Goal: Task Accomplishment & Management: Complete application form

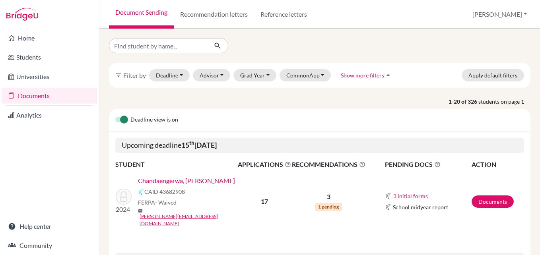
click at [237, 179] on div "Chandaengerwa, [PERSON_NAME]" at bounding box center [190, 181] width 105 height 10
click at [183, 179] on link "Chandaengerwa, [PERSON_NAME]" at bounding box center [186, 181] width 97 height 10
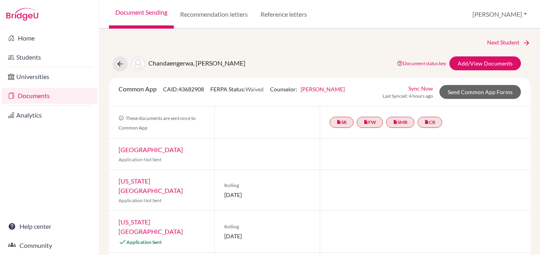
click at [420, 63] on link "Document status key" at bounding box center [421, 63] width 49 height 6
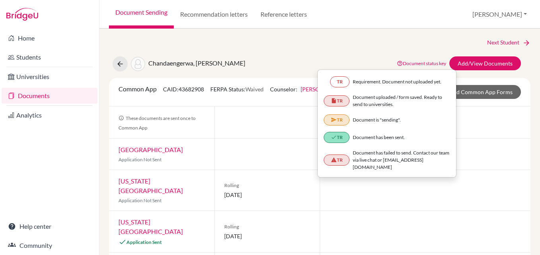
click at [466, 197] on div at bounding box center [425, 190] width 211 height 41
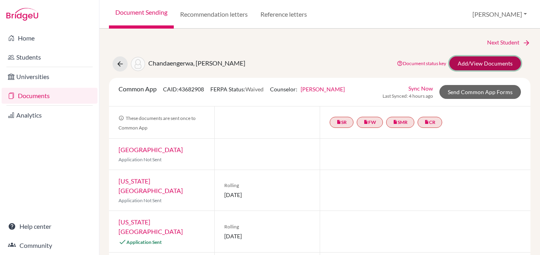
click at [481, 60] on link "Add/View Documents" at bounding box center [486, 63] width 72 height 14
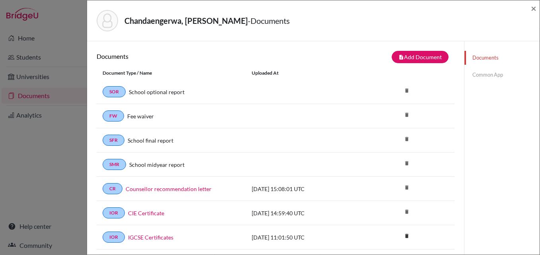
click at [488, 73] on link "Common App" at bounding box center [502, 75] width 75 height 14
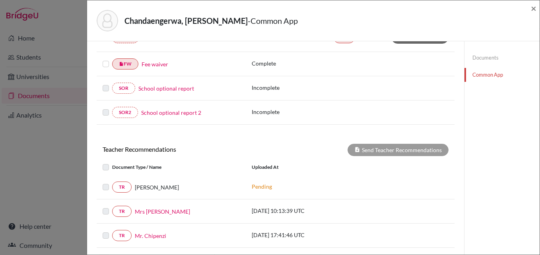
scroll to position [250, 0]
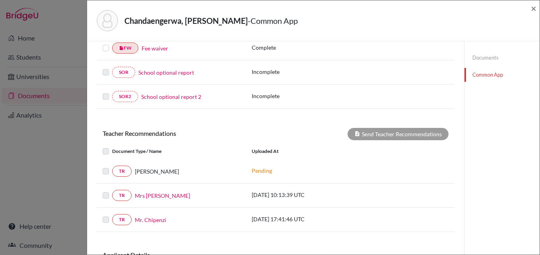
click at [112, 167] on label at bounding box center [112, 167] width 0 height 0
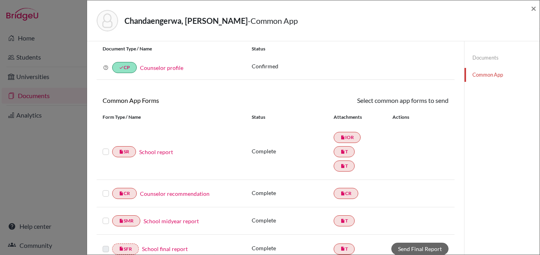
scroll to position [0, 0]
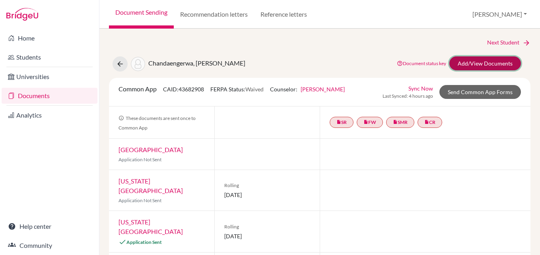
click at [459, 61] on link "Add/View Documents" at bounding box center [486, 63] width 72 height 14
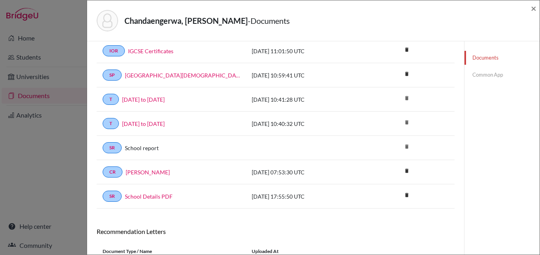
scroll to position [292, 0]
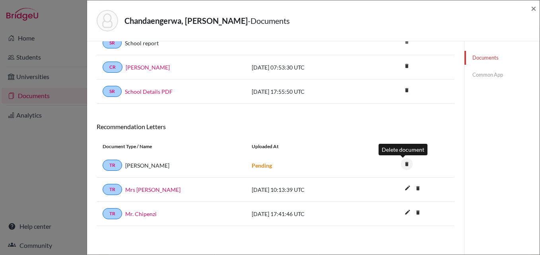
click at [405, 162] on icon "delete" at bounding box center [407, 164] width 12 height 12
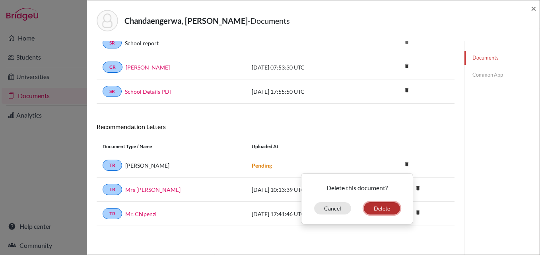
click at [372, 208] on button "Delete" at bounding box center [382, 209] width 36 height 12
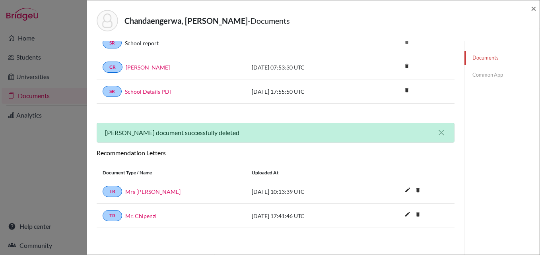
scroll to position [105, 0]
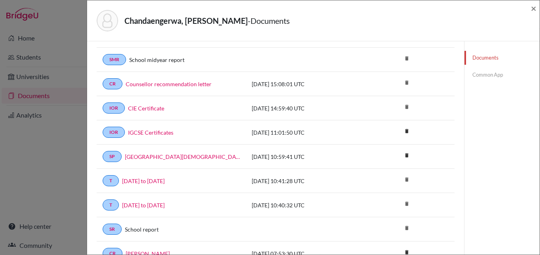
click at [482, 74] on link "Common App" at bounding box center [502, 75] width 75 height 14
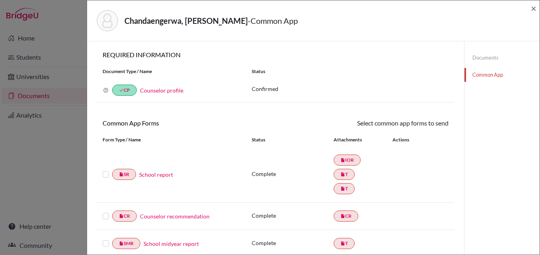
click at [104, 170] on label at bounding box center [106, 170] width 6 height 0
click at [0, 0] on input "checkbox" at bounding box center [0, 0] width 0 height 0
click at [107, 212] on label at bounding box center [106, 212] width 6 height 0
click at [0, 0] on input "checkbox" at bounding box center [0, 0] width 0 height 0
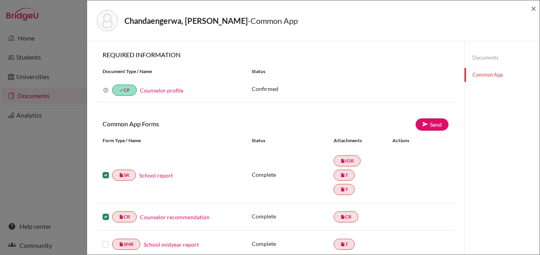
click at [103, 212] on label at bounding box center [106, 212] width 6 height 0
click at [0, 0] on input "checkbox" at bounding box center [0, 0] width 0 height 0
click at [105, 171] on label at bounding box center [106, 171] width 6 height 0
click at [0, 0] on input "checkbox" at bounding box center [0, 0] width 0 height 0
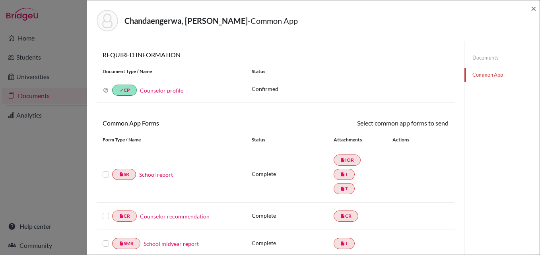
click at [103, 170] on label at bounding box center [106, 170] width 6 height 0
click at [0, 0] on input "checkbox" at bounding box center [0, 0] width 0 height 0
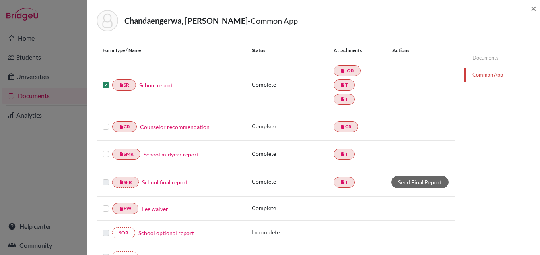
scroll to position [106, 0]
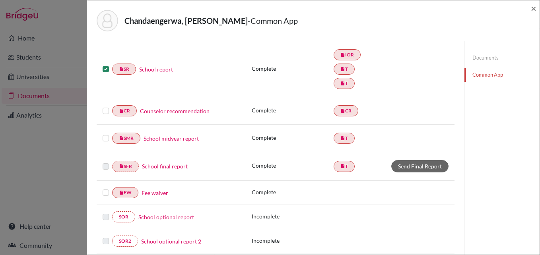
click at [105, 106] on label at bounding box center [106, 106] width 6 height 0
click at [0, 0] on input "checkbox" at bounding box center [0, 0] width 0 height 0
click at [106, 134] on label at bounding box center [106, 134] width 6 height 0
click at [0, 0] on input "checkbox" at bounding box center [0, 0] width 0 height 0
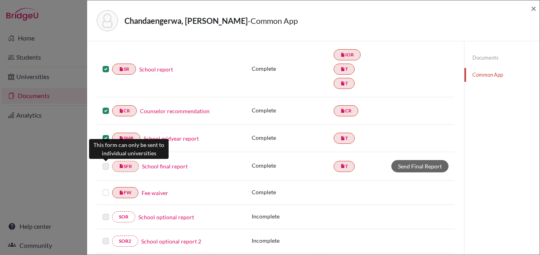
click at [105, 162] on label at bounding box center [106, 162] width 6 height 0
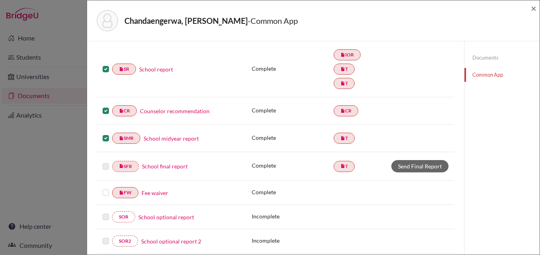
click at [105, 188] on label at bounding box center [106, 188] width 6 height 0
click at [0, 0] on input "checkbox" at bounding box center [0, 0] width 0 height 0
click at [103, 188] on label at bounding box center [106, 188] width 6 height 0
click at [0, 0] on input "checkbox" at bounding box center [0, 0] width 0 height 0
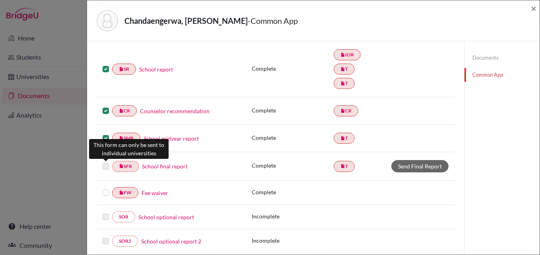
click at [105, 162] on label at bounding box center [106, 162] width 6 height 0
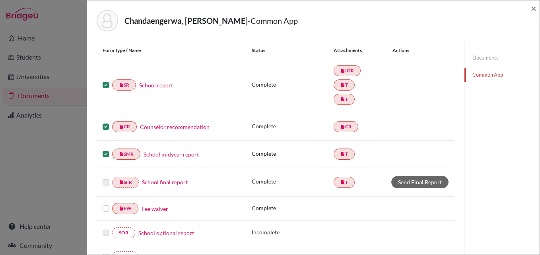
scroll to position [74, 0]
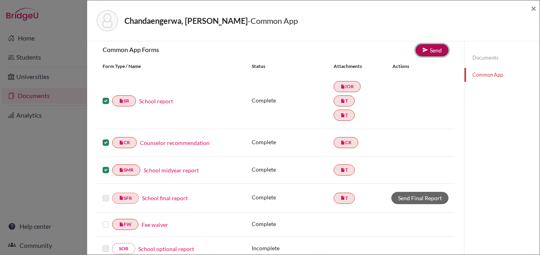
click at [425, 49] on link "Send" at bounding box center [432, 50] width 33 height 12
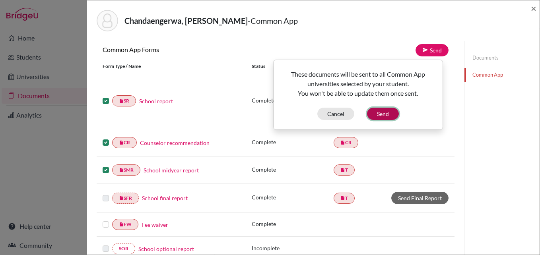
click at [382, 110] on button "Send" at bounding box center [383, 114] width 32 height 12
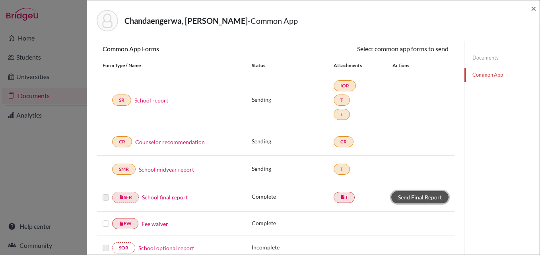
click at [418, 195] on link "Send Final Report" at bounding box center [420, 197] width 57 height 12
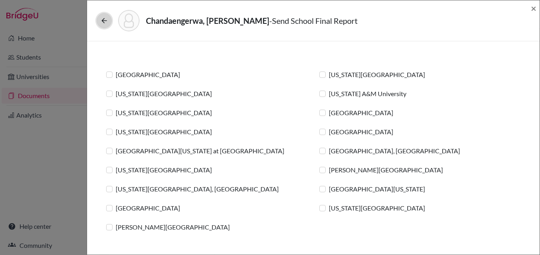
click at [104, 21] on icon at bounding box center [104, 21] width 8 height 8
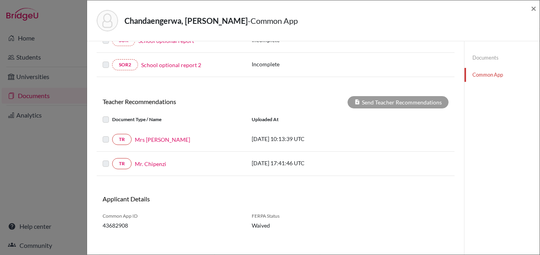
scroll to position [291, 0]
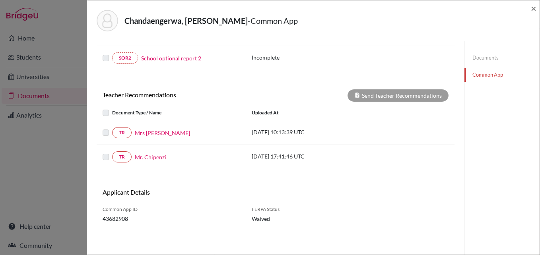
click at [112, 128] on label at bounding box center [112, 128] width 0 height 0
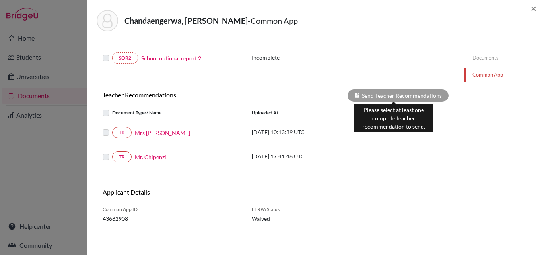
click at [406, 93] on div "Send Teacher Recommendations" at bounding box center [398, 96] width 101 height 12
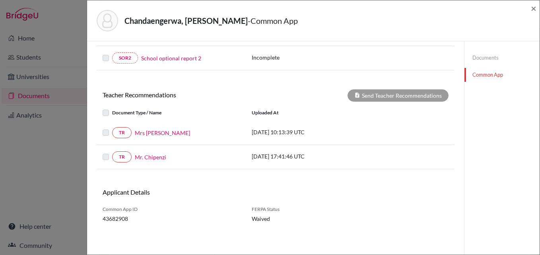
click at [112, 128] on label at bounding box center [112, 128] width 0 height 0
click at [112, 108] on label at bounding box center [112, 108] width 0 height 0
click at [112, 128] on label at bounding box center [112, 128] width 0 height 0
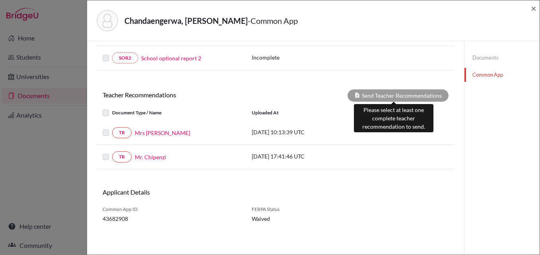
click at [355, 95] on icon at bounding box center [358, 95] width 6 height 6
click at [368, 91] on div "Send Teacher Recommendations" at bounding box center [398, 96] width 101 height 12
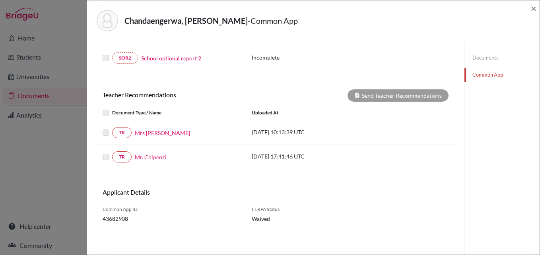
click at [109, 112] on div at bounding box center [108, 113] width 10 height 10
click at [112, 128] on label at bounding box center [112, 128] width 0 height 0
click at [102, 158] on div "TR Mr. Chipenzi" at bounding box center [171, 157] width 149 height 11
click at [124, 155] on link "TR" at bounding box center [121, 157] width 19 height 11
click at [112, 128] on label at bounding box center [112, 128] width 0 height 0
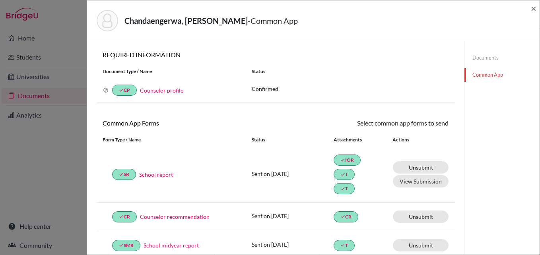
scroll to position [187, 0]
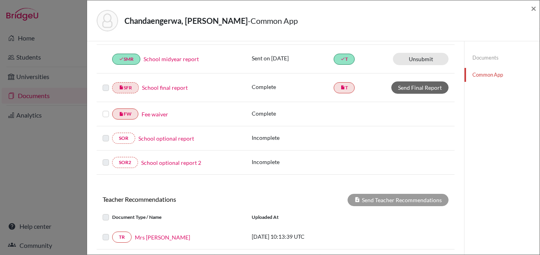
click at [112, 233] on label at bounding box center [112, 233] width 0 height 0
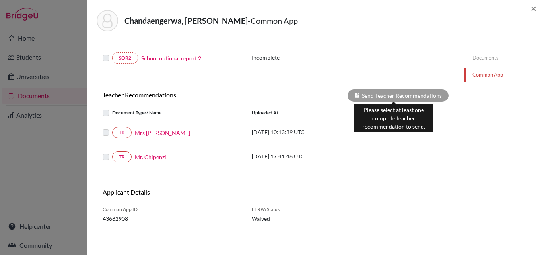
click at [355, 96] on icon at bounding box center [358, 95] width 6 height 6
click at [363, 95] on div "Send Teacher Recommendations" at bounding box center [398, 96] width 101 height 12
drag, startPoint x: 363, startPoint y: 95, endPoint x: 353, endPoint y: 96, distance: 10.1
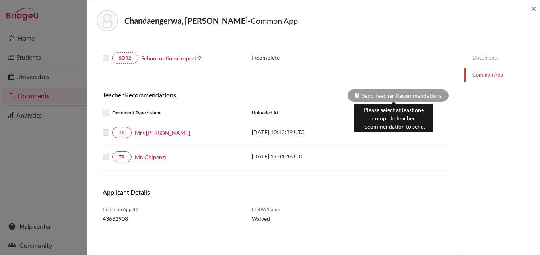
click at [355, 96] on icon at bounding box center [358, 95] width 6 height 6
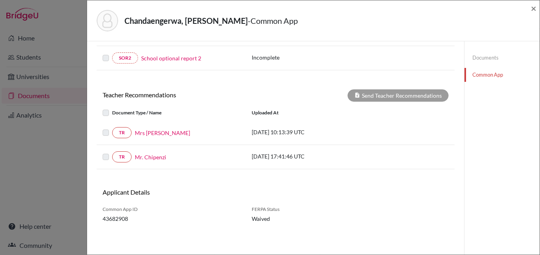
click at [112, 128] on label at bounding box center [112, 128] width 0 height 0
click at [478, 59] on link "Documents" at bounding box center [502, 58] width 75 height 14
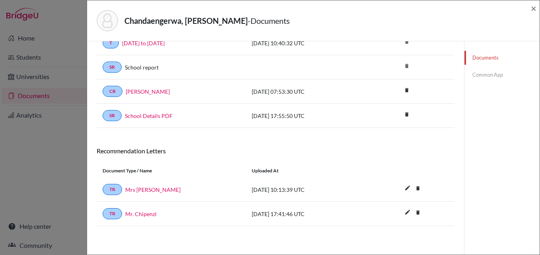
scroll to position [267, 0]
click at [485, 74] on link "Common App" at bounding box center [502, 75] width 75 height 14
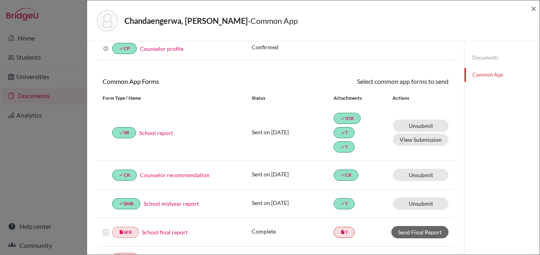
scroll to position [267, 0]
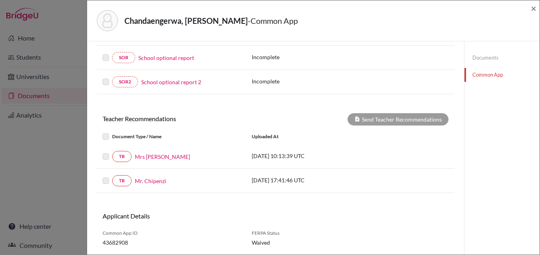
click at [112, 152] on label at bounding box center [112, 152] width 0 height 0
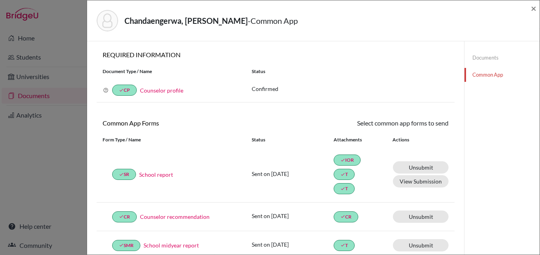
scroll to position [187, 0]
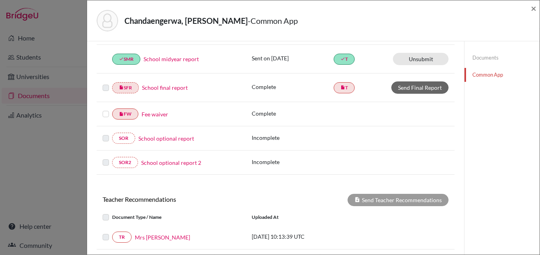
click at [112, 233] on label at bounding box center [112, 233] width 0 height 0
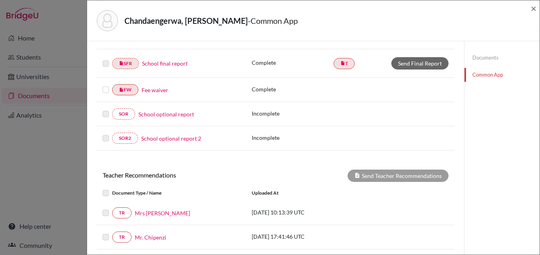
scroll to position [218, 0]
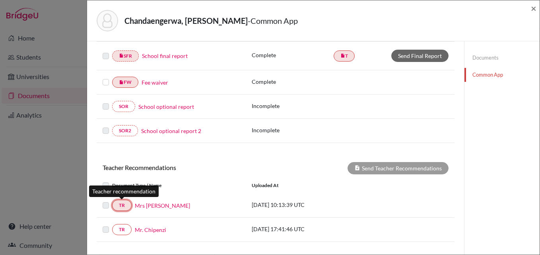
click at [127, 205] on link "TR" at bounding box center [121, 205] width 19 height 11
click at [123, 206] on link "TR" at bounding box center [121, 205] width 19 height 11
click at [112, 201] on label at bounding box center [112, 201] width 0 height 0
click at [128, 204] on link "TR" at bounding box center [121, 205] width 19 height 11
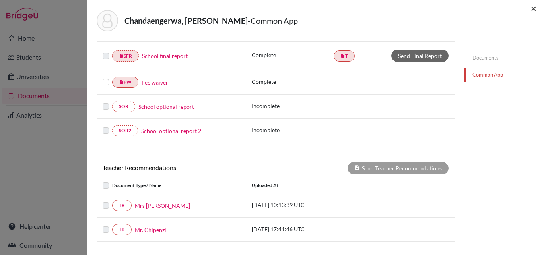
click at [532, 9] on span "×" at bounding box center [534, 8] width 6 height 12
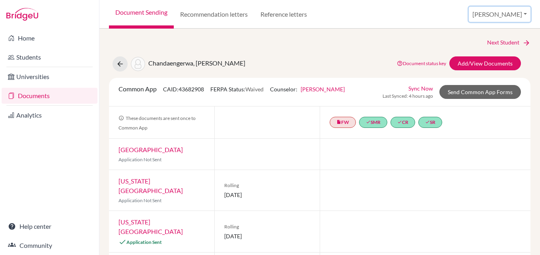
click at [521, 14] on button "[PERSON_NAME]" at bounding box center [500, 14] width 62 height 15
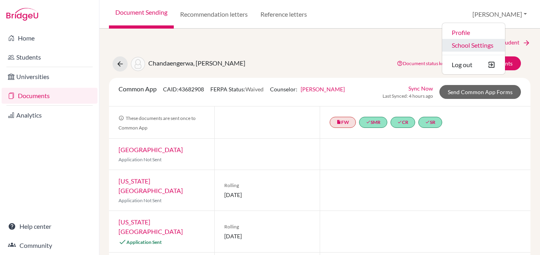
click at [505, 45] on link "School Settings" at bounding box center [473, 45] width 63 height 13
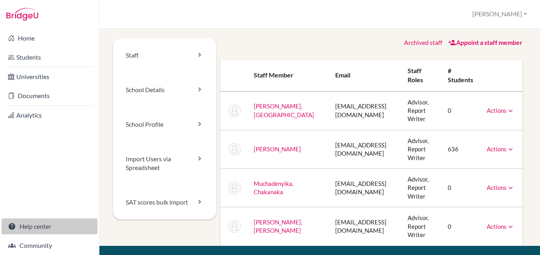
click at [30, 228] on link "Help center" at bounding box center [50, 227] width 96 height 16
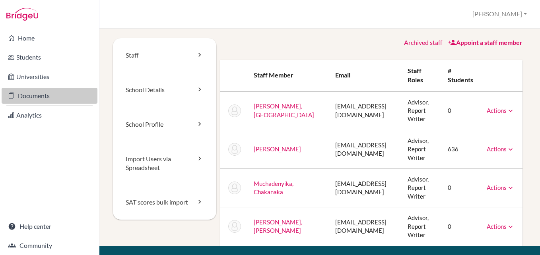
click at [38, 97] on link "Documents" at bounding box center [50, 96] width 96 height 16
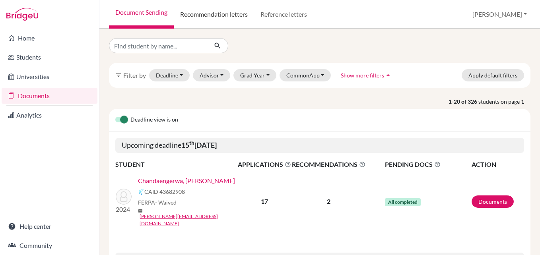
click at [214, 14] on link "Recommendation letters" at bounding box center [214, 14] width 80 height 29
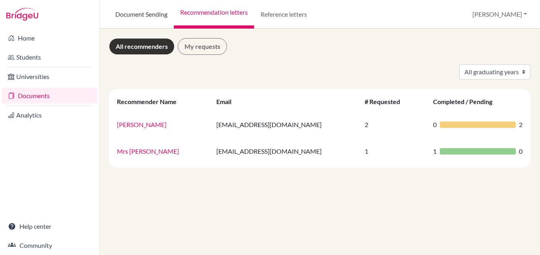
click at [140, 13] on link "Document Sending" at bounding box center [141, 14] width 65 height 29
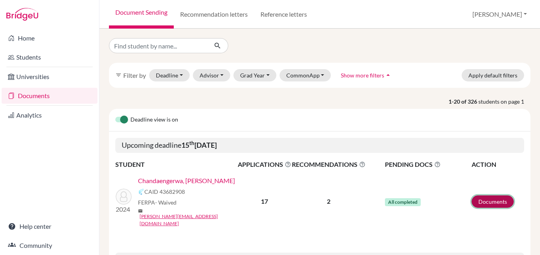
click at [486, 196] on link "Documents" at bounding box center [493, 202] width 42 height 12
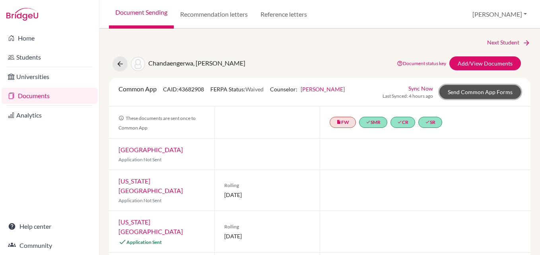
click at [485, 92] on link "Send Common App Forms" at bounding box center [481, 92] width 82 height 14
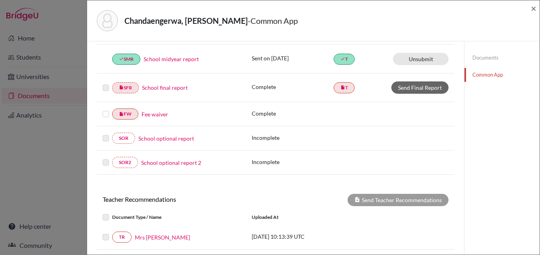
scroll to position [291, 0]
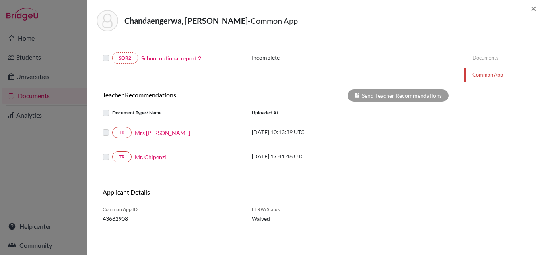
click at [208, 105] on div "Document Type / Name Uploaded at" at bounding box center [276, 113] width 358 height 16
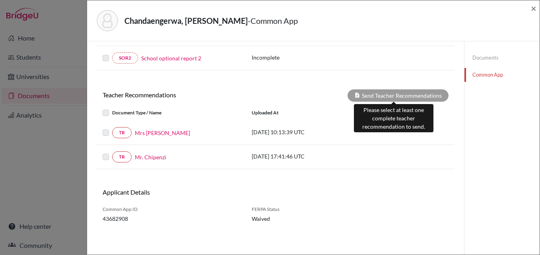
click at [359, 97] on div "Send Teacher Recommendations" at bounding box center [398, 96] width 101 height 12
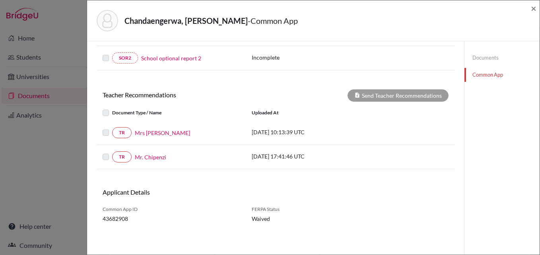
click at [442, 146] on div "TR Mr. Chipenzi 2025-09-22 17:41:46 UTC" at bounding box center [276, 157] width 358 height 24
click at [92, 132] on div "× REQUIRED INFORMATION Document Type / Name Status Why am I being asked to do t…" at bounding box center [275, 2] width 377 height 505
click at [104, 95] on h6 "Teacher Recommendations" at bounding box center [186, 95] width 179 height 8
click at [98, 104] on div "Teacher Recommendations Send Teacher Recommendations Document Type / Name Uploa…" at bounding box center [276, 130] width 358 height 80
click at [134, 171] on div "× REQUIRED INFORMATION Document Type / Name Status Why am I being asked to do t…" at bounding box center [276, 3] width 358 height 486
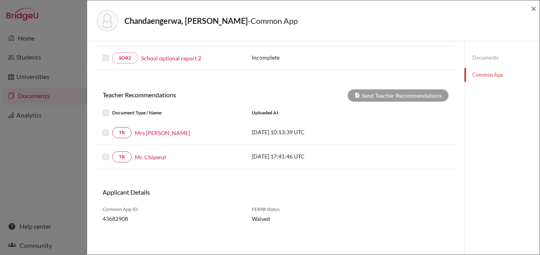
click at [112, 152] on label at bounding box center [112, 152] width 0 height 0
click at [112, 128] on label at bounding box center [112, 128] width 0 height 0
click at [112, 108] on label at bounding box center [112, 108] width 0 height 0
click at [113, 97] on h6 "Teacher Recommendations" at bounding box center [186, 95] width 179 height 8
click at [112, 128] on label at bounding box center [112, 128] width 0 height 0
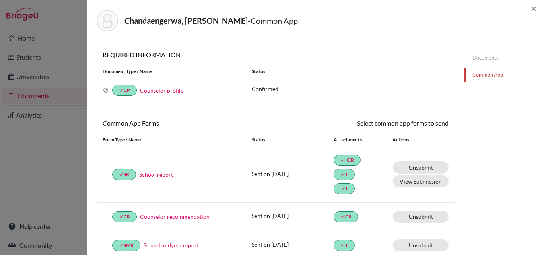
scroll to position [187, 0]
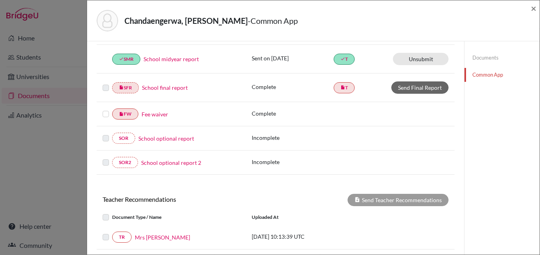
click at [112, 213] on label at bounding box center [112, 213] width 0 height 0
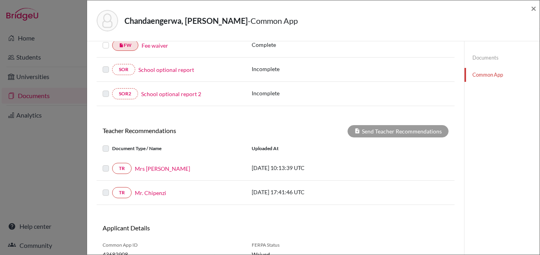
scroll to position [291, 0]
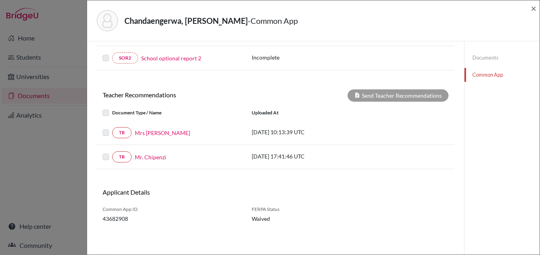
click at [112, 128] on label at bounding box center [112, 128] width 0 height 0
click at [112, 152] on label at bounding box center [112, 152] width 0 height 0
click at [438, 135] on div "TR Mrs [PERSON_NAME] [DATE] 10:13:39 UTC" at bounding box center [276, 132] width 358 height 11
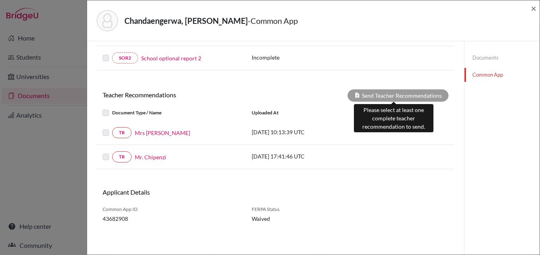
click at [375, 95] on div "Send Teacher Recommendations" at bounding box center [398, 96] width 101 height 12
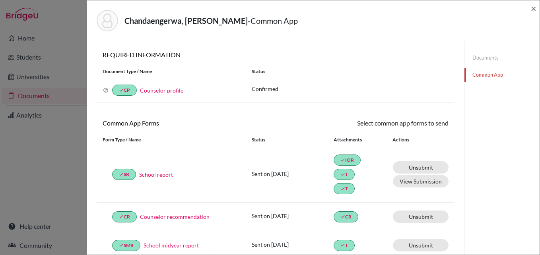
click at [474, 56] on link "Documents" at bounding box center [502, 58] width 75 height 14
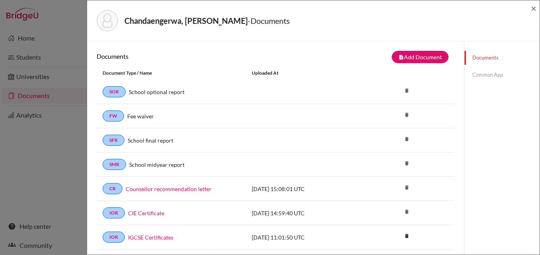
click at [489, 75] on link "Common App" at bounding box center [502, 75] width 75 height 14
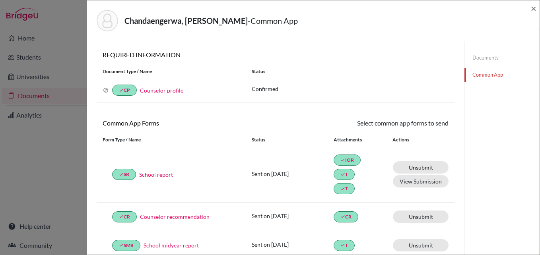
scroll to position [187, 0]
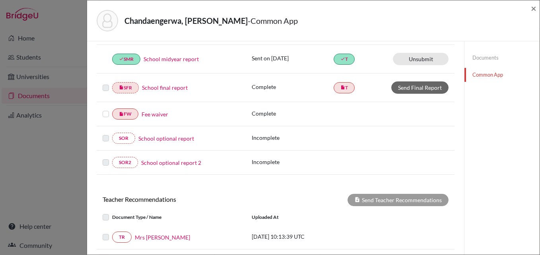
click at [112, 233] on label at bounding box center [112, 233] width 0 height 0
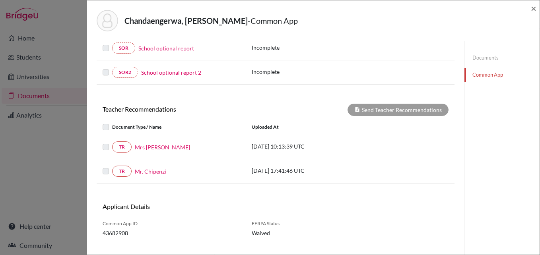
scroll to position [291, 0]
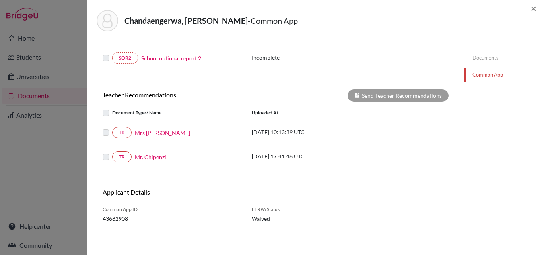
click at [112, 152] on label at bounding box center [112, 152] width 0 height 0
